Goal: Book appointment/travel/reservation

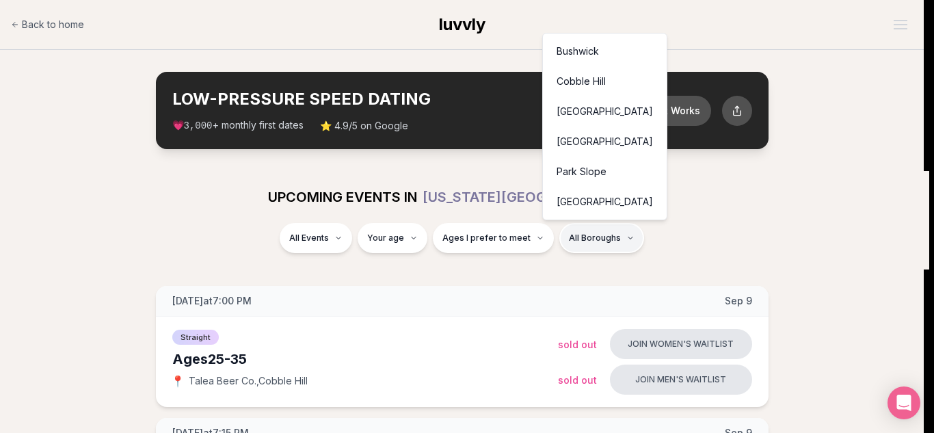
click at [591, 51] on div "Bushwick" at bounding box center [604, 51] width 118 height 30
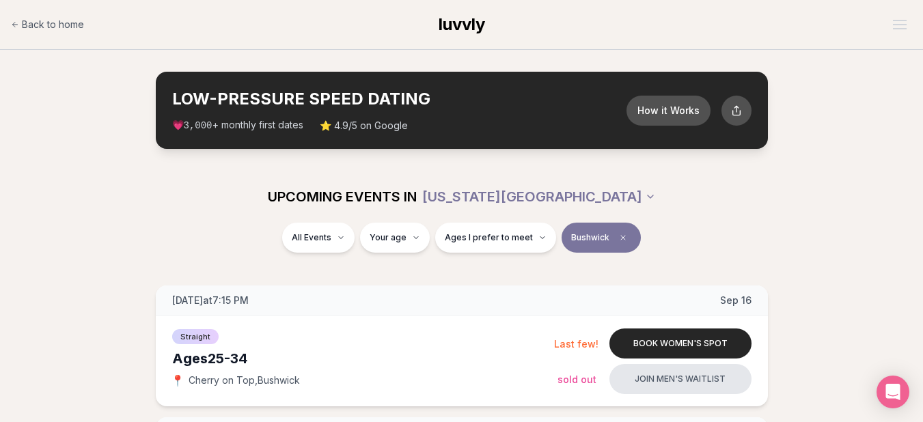
scroll to position [369, 0]
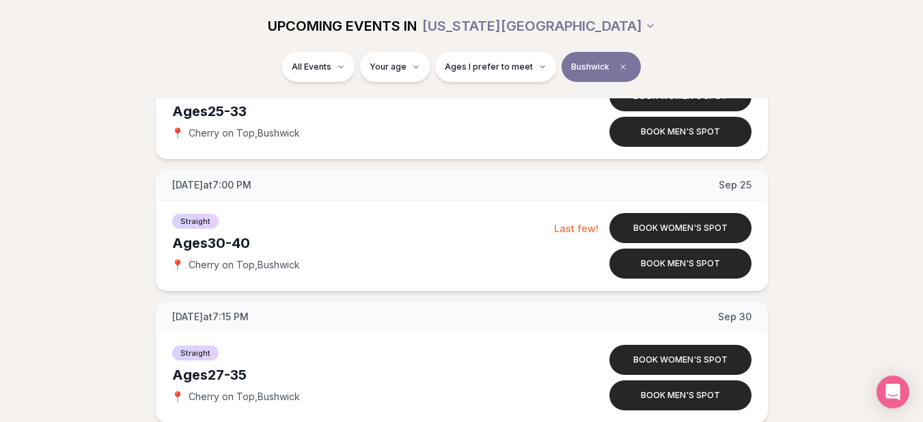
scroll to position [478, 0]
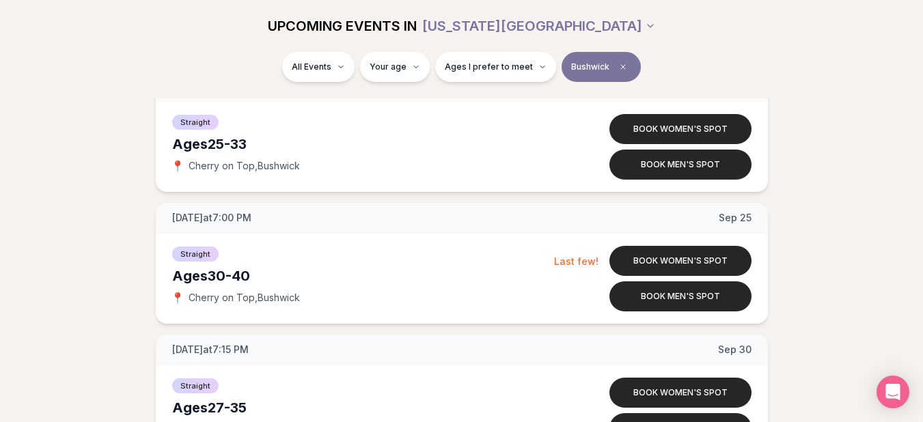
click at [607, 64] on button "Bushwick" at bounding box center [601, 67] width 79 height 30
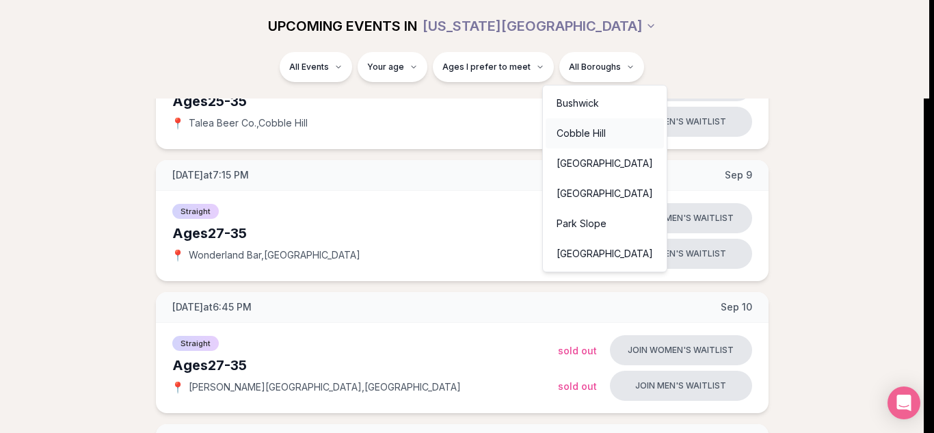
click at [598, 130] on div "Cobble Hill" at bounding box center [604, 133] width 118 height 30
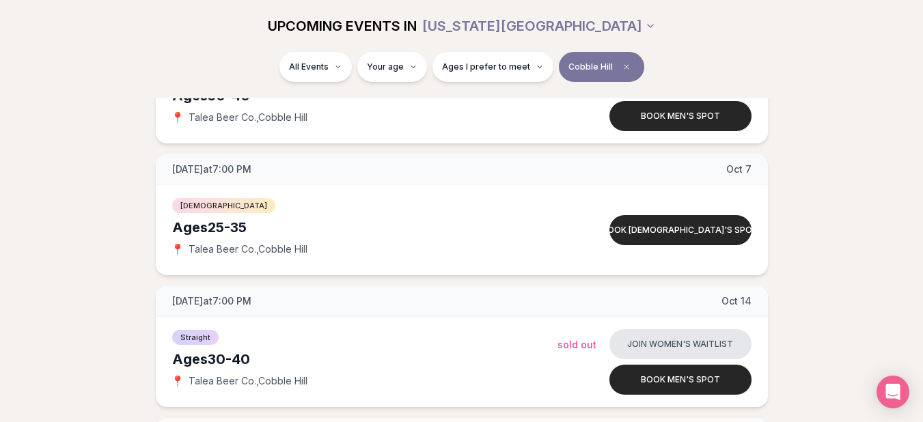
scroll to position [613, 0]
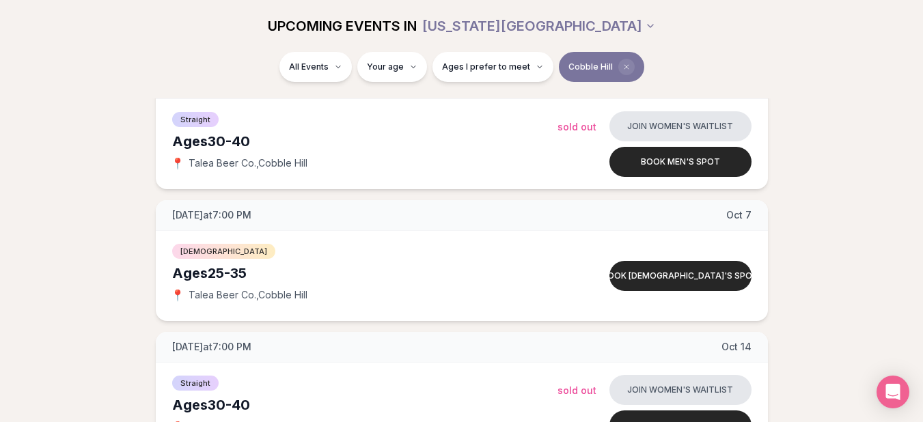
click at [624, 68] on icon "Clear borough filter" at bounding box center [627, 67] width 8 height 8
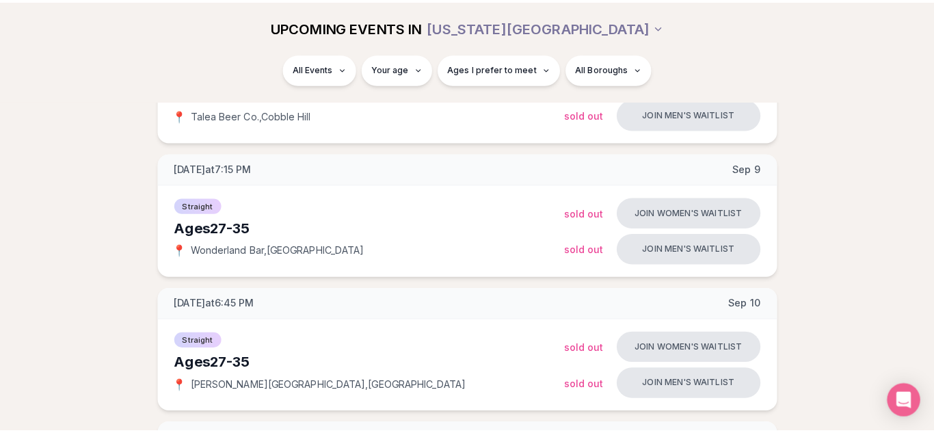
scroll to position [613, 0]
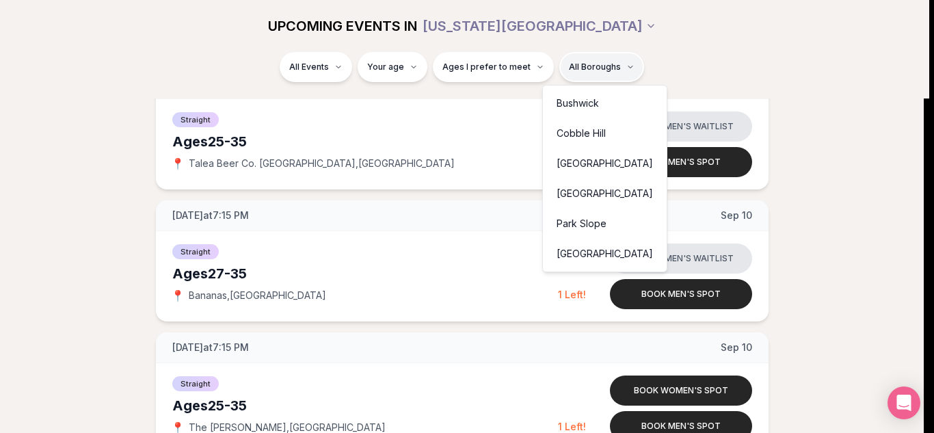
click at [572, 112] on div "Bushwick" at bounding box center [604, 103] width 118 height 30
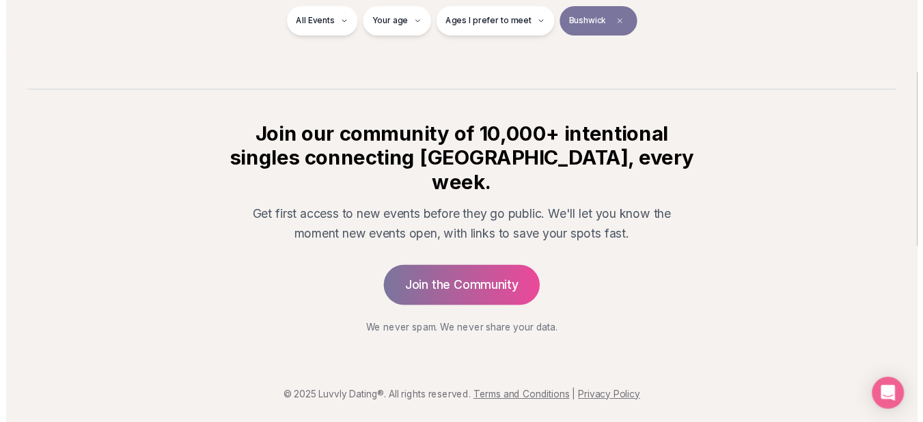
scroll to position [258, 0]
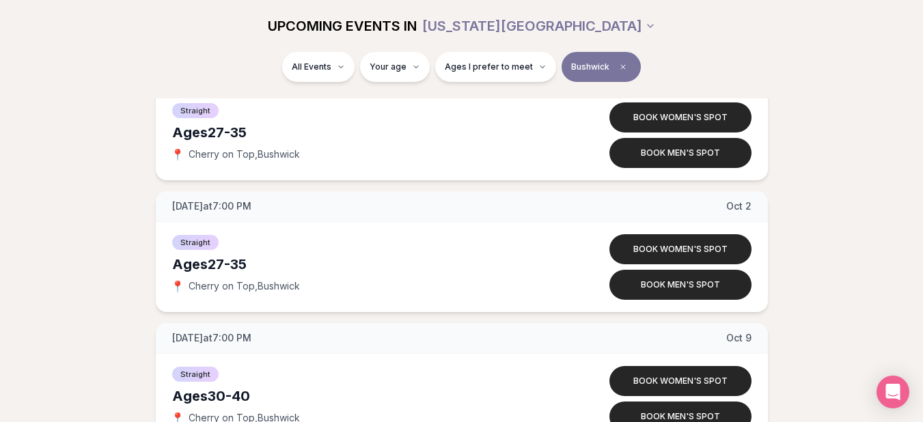
scroll to position [722, 0]
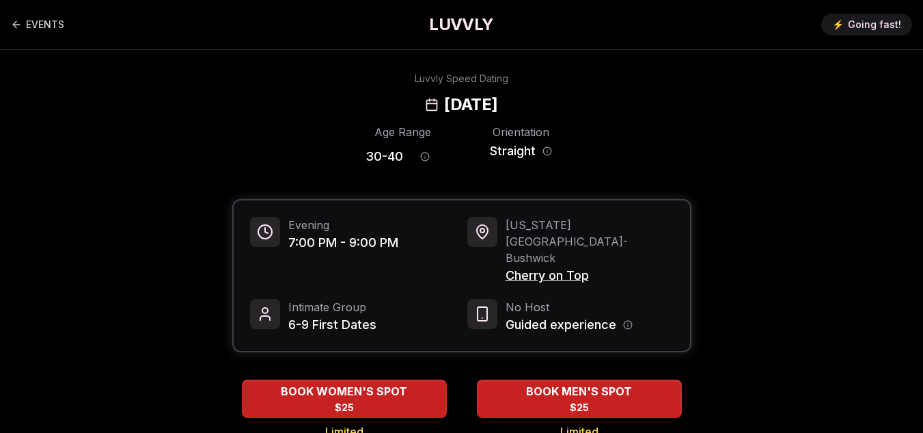
drag, startPoint x: 526, startPoint y: 241, endPoint x: 516, endPoint y: 246, distance: 11.0
click at [516, 266] on span "Cherry on Top" at bounding box center [590, 275] width 168 height 19
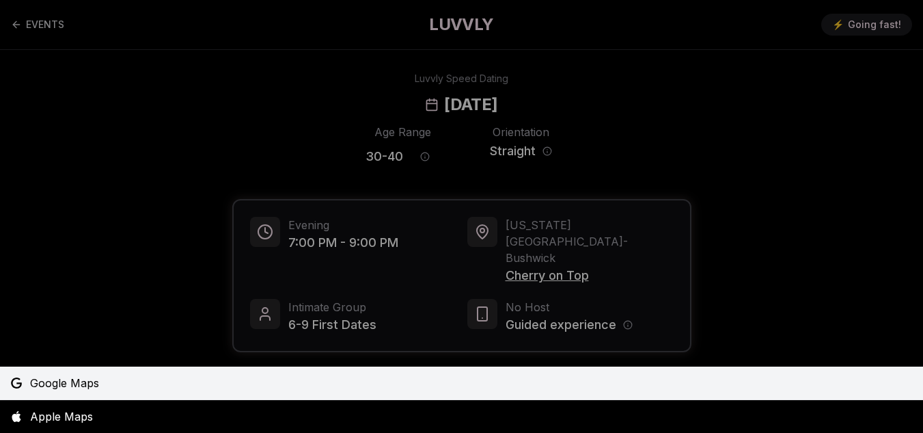
click at [158, 389] on link "Google Maps" at bounding box center [461, 382] width 923 height 33
